Goal: Information Seeking & Learning: Learn about a topic

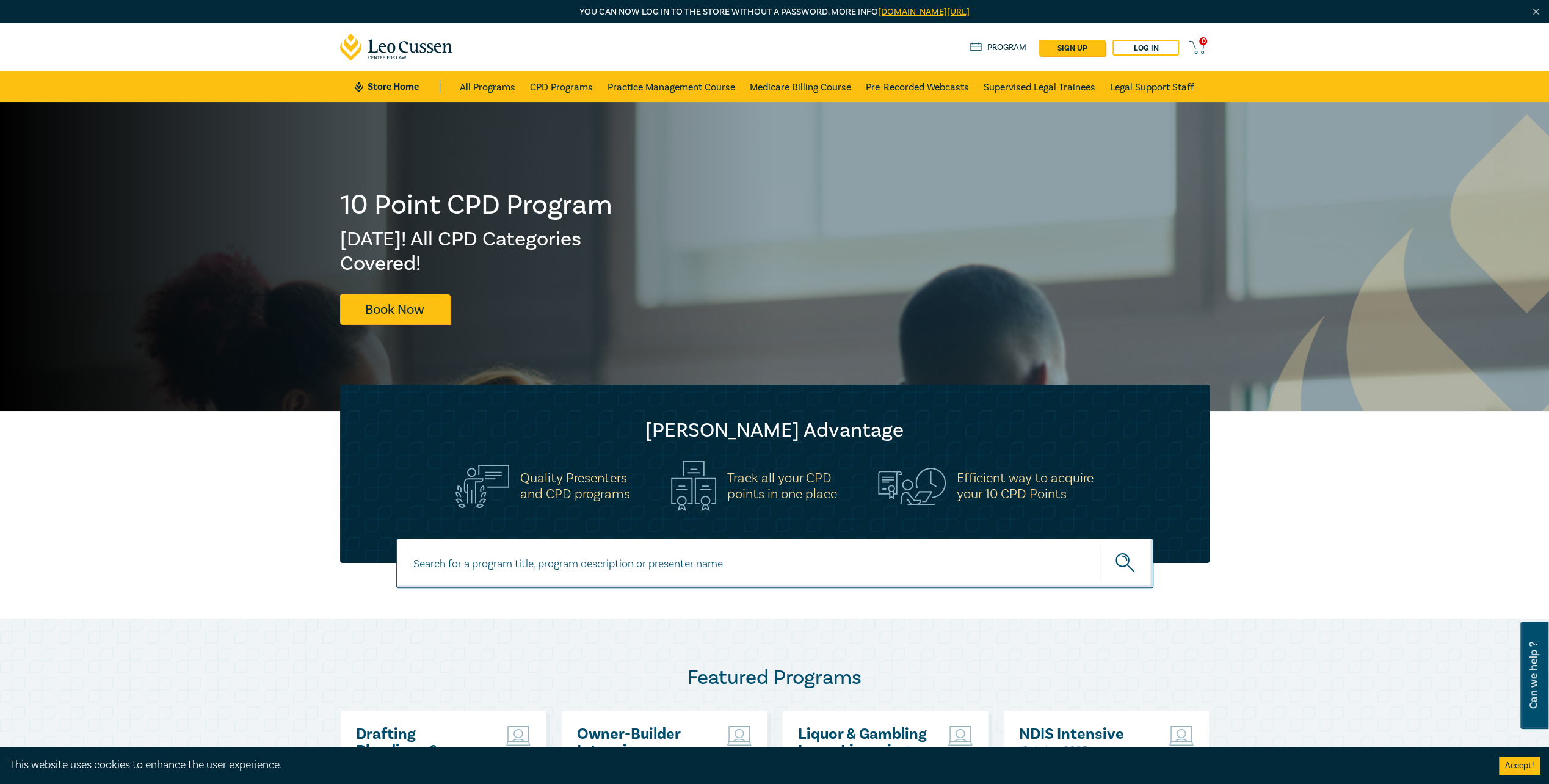
click at [700, 558] on input at bounding box center [774, 562] width 757 height 49
type input "practice management course"
click at [1100, 545] on button "submit" at bounding box center [1126, 563] width 54 height 37
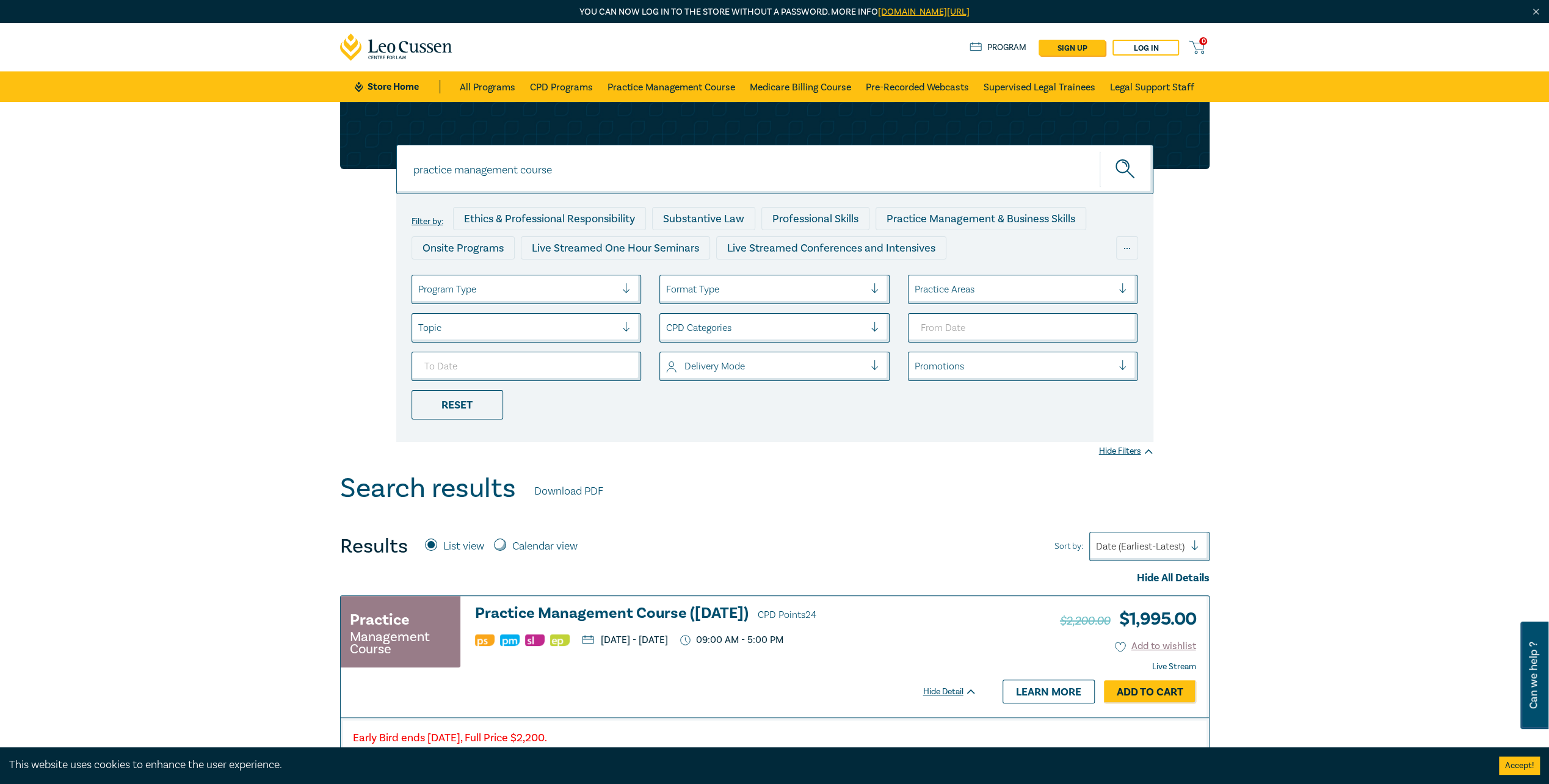
click at [761, 542] on div "Results List view Calendar view Sort by: Date (Earliest-Latest)" at bounding box center [774, 545] width 869 height 29
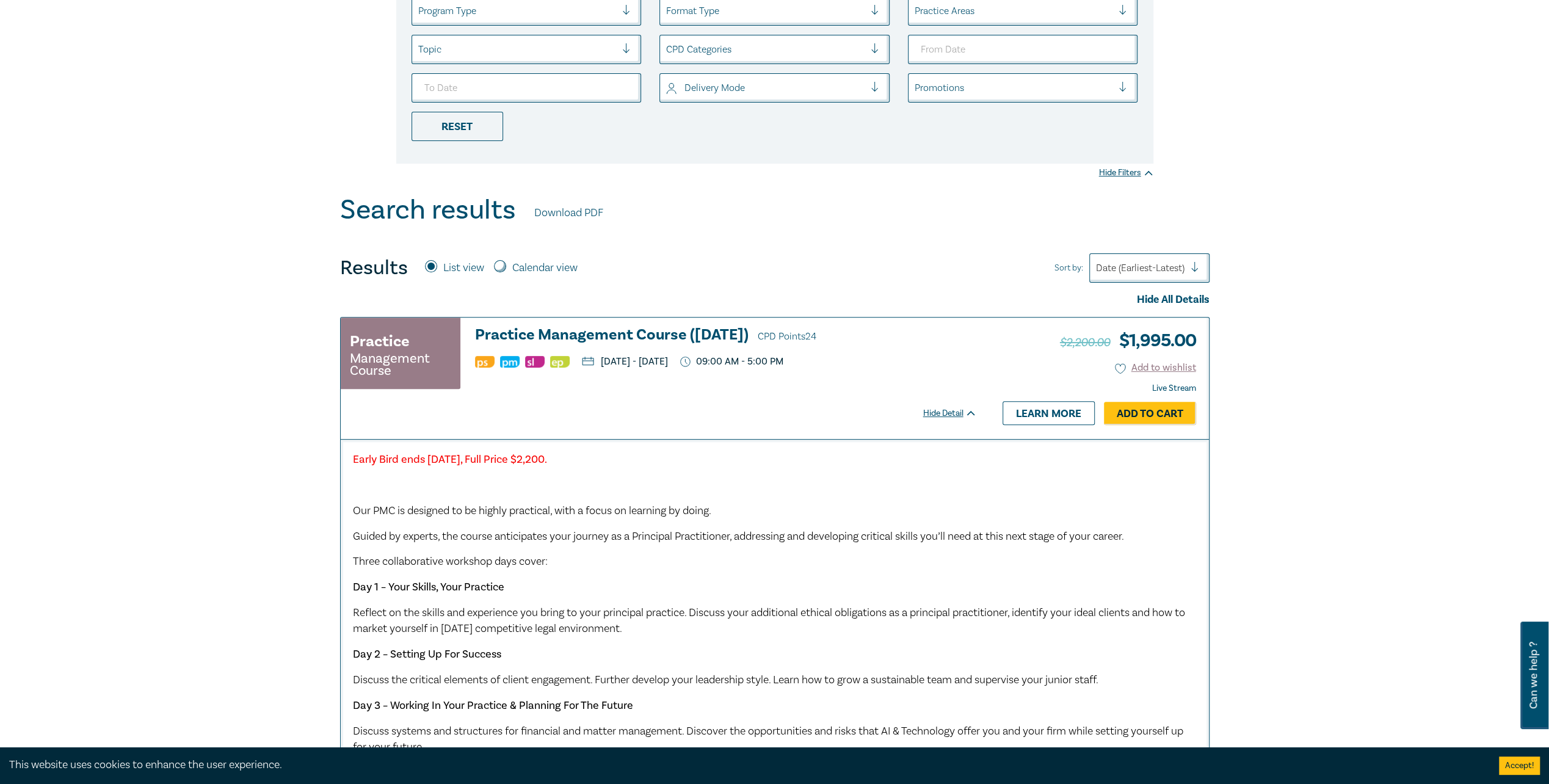
scroll to position [244, 0]
